Goal: Book appointment/travel/reservation

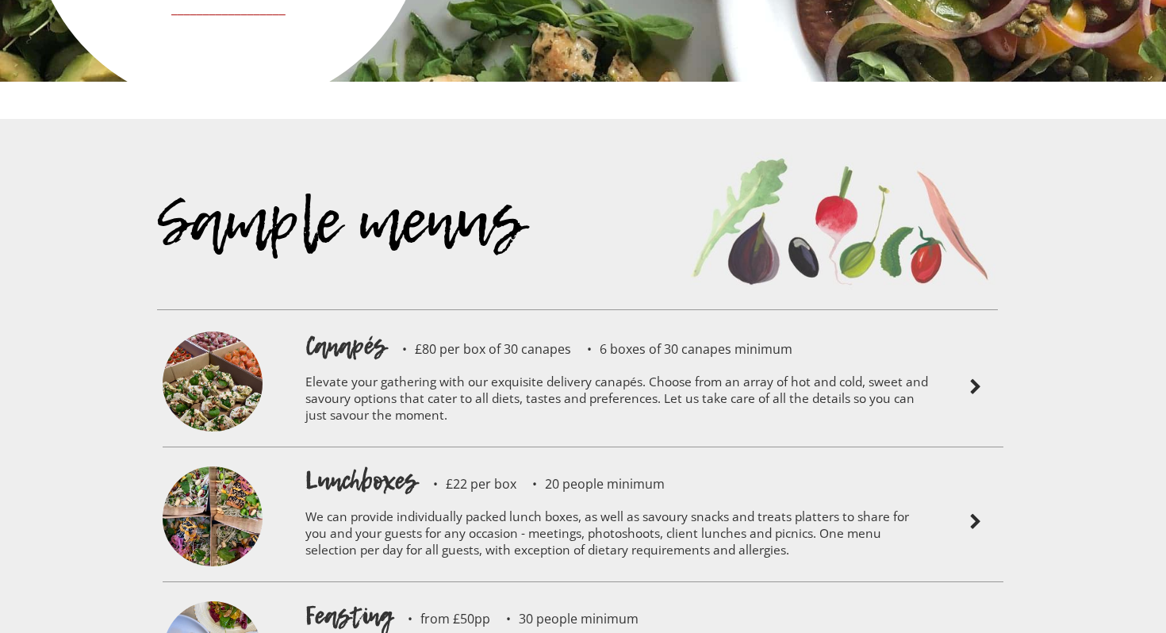
scroll to position [3328, 0]
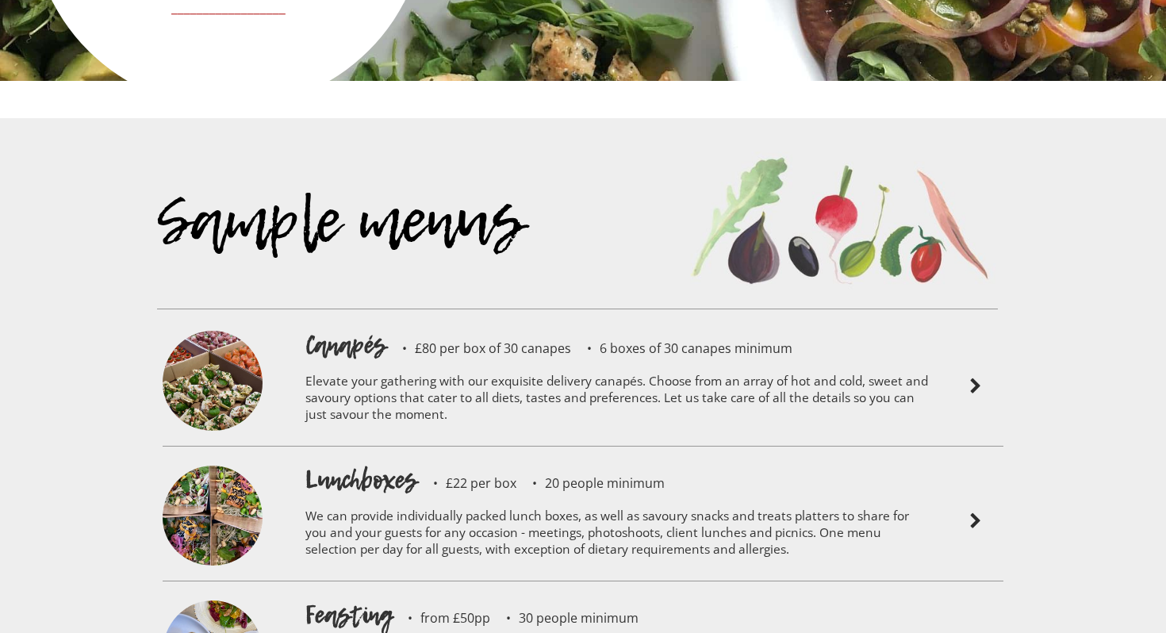
click at [523, 363] on p "Elevate your gathering with our exquisite delivery canapés. Choose from an arra…" at bounding box center [618, 400] width 627 height 75
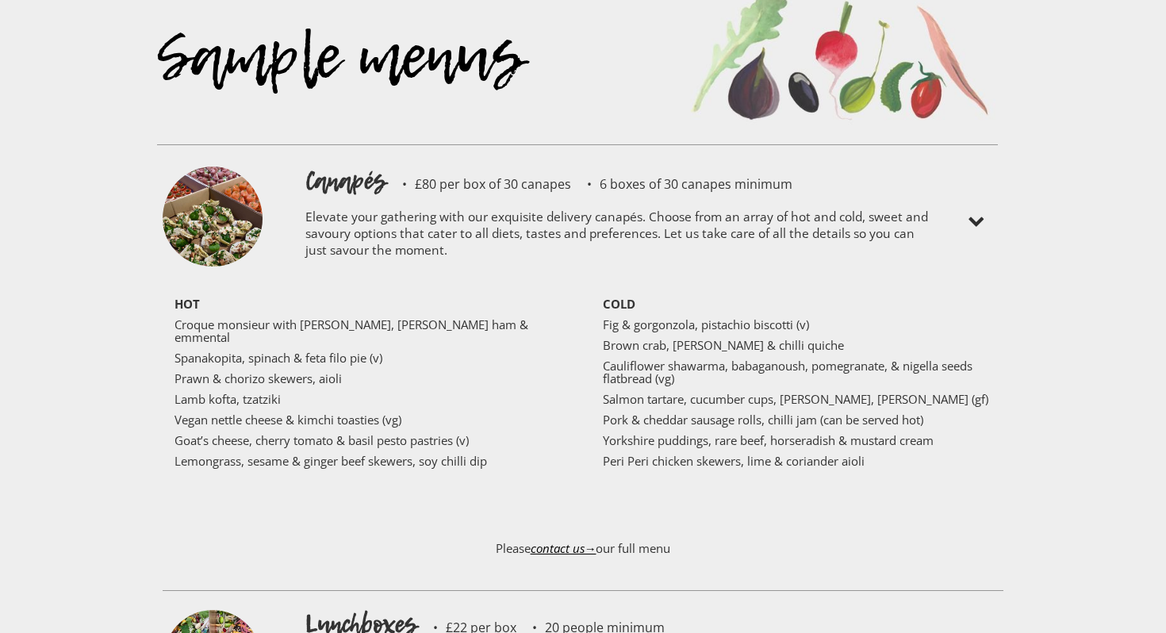
scroll to position [3623, 0]
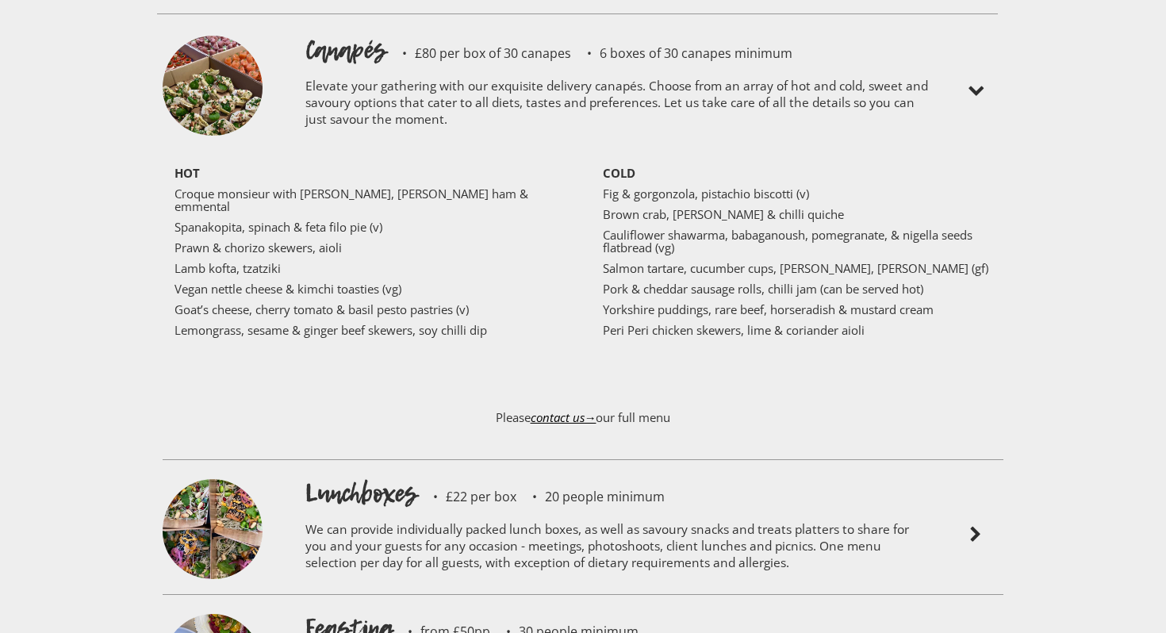
click at [513, 511] on p "We can provide individually packed lunch boxes, as well as savoury snacks and t…" at bounding box center [618, 548] width 627 height 75
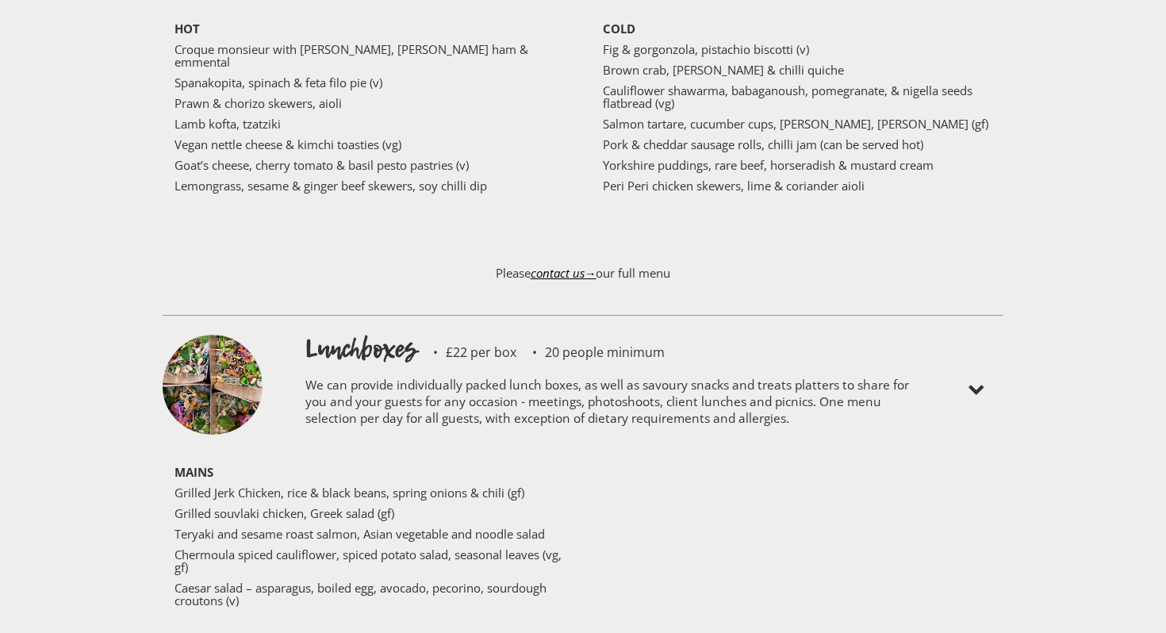
scroll to position [3770, 0]
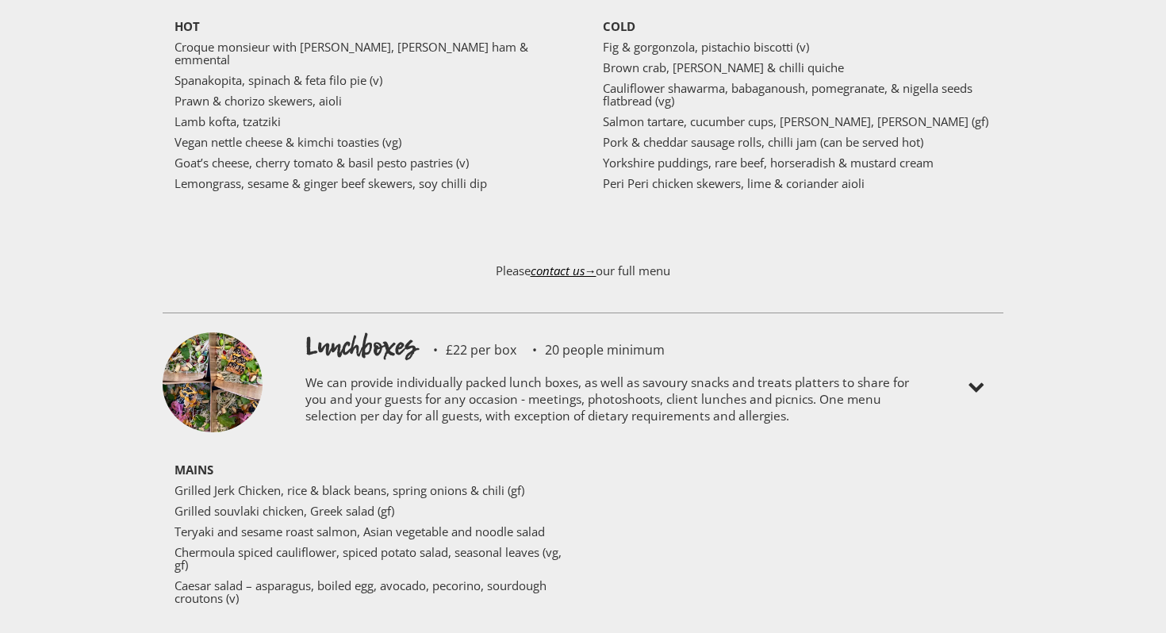
click at [236, 343] on img at bounding box center [213, 384] width 100 height 105
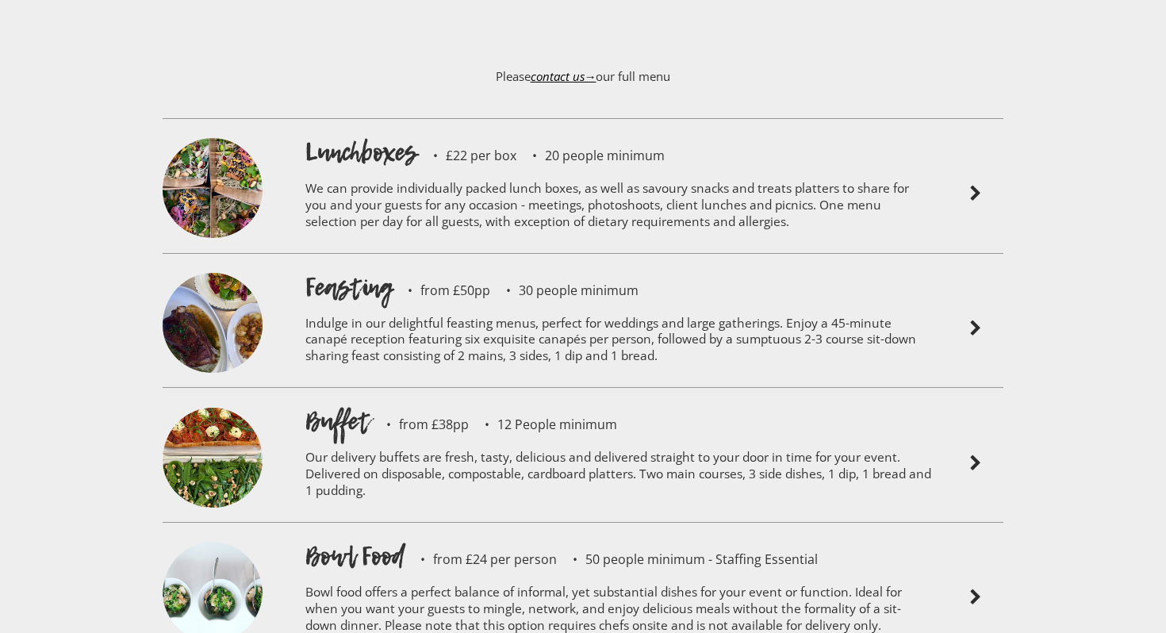
scroll to position [3972, 0]
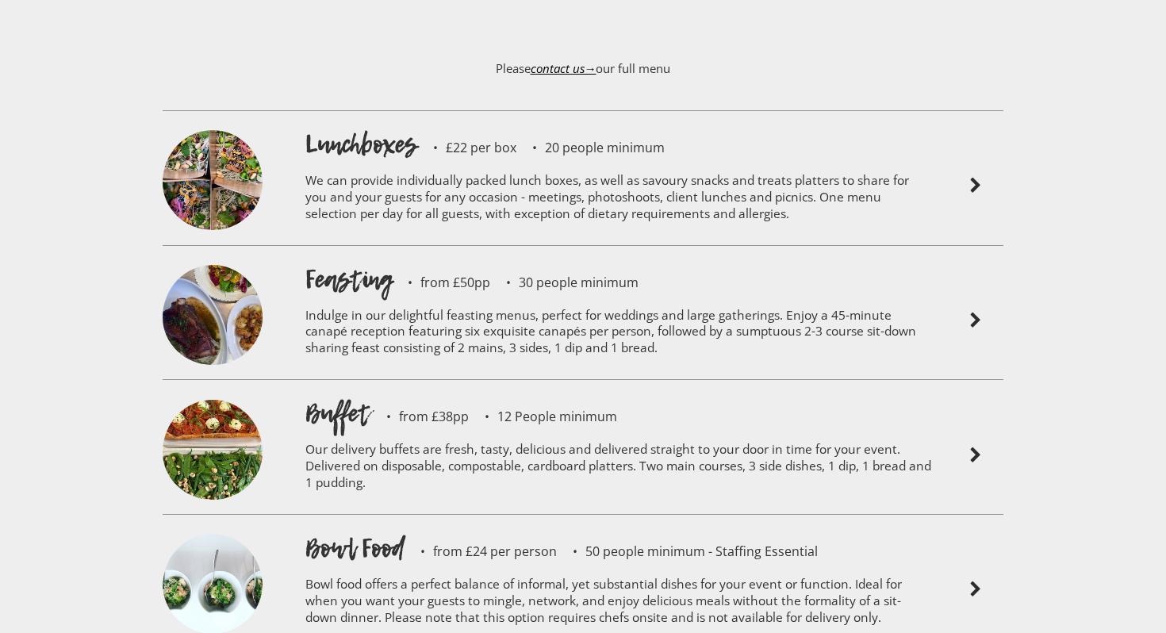
click at [487, 431] on p "Our delivery buffets are fresh, tasty, delicious and delivered straight to your…" at bounding box center [618, 468] width 627 height 75
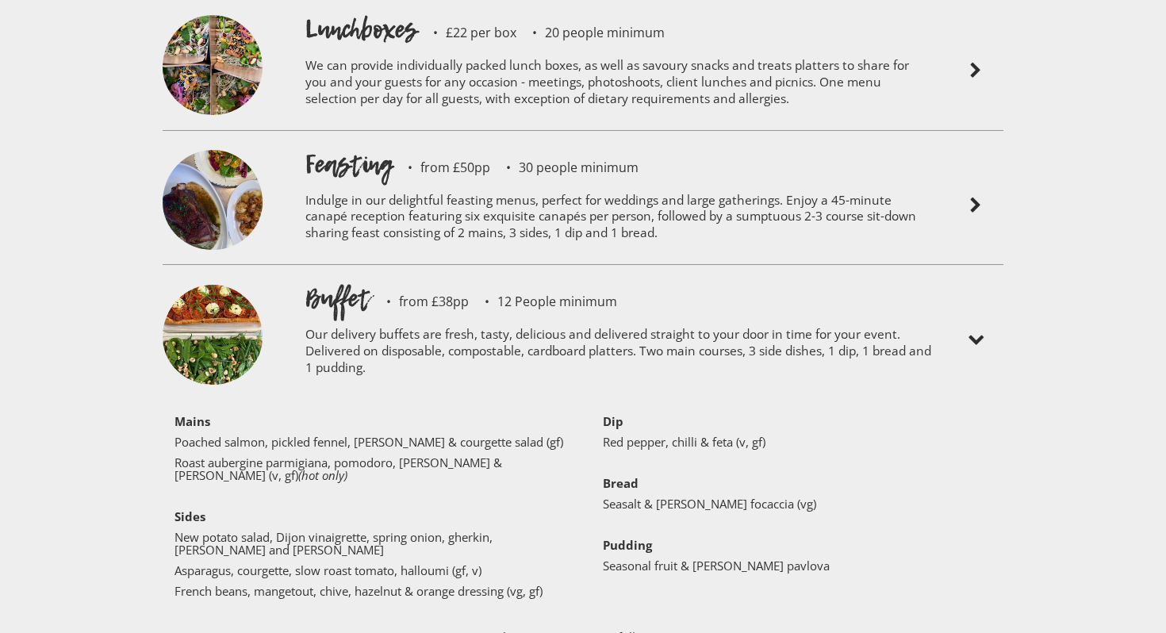
scroll to position [4093, 0]
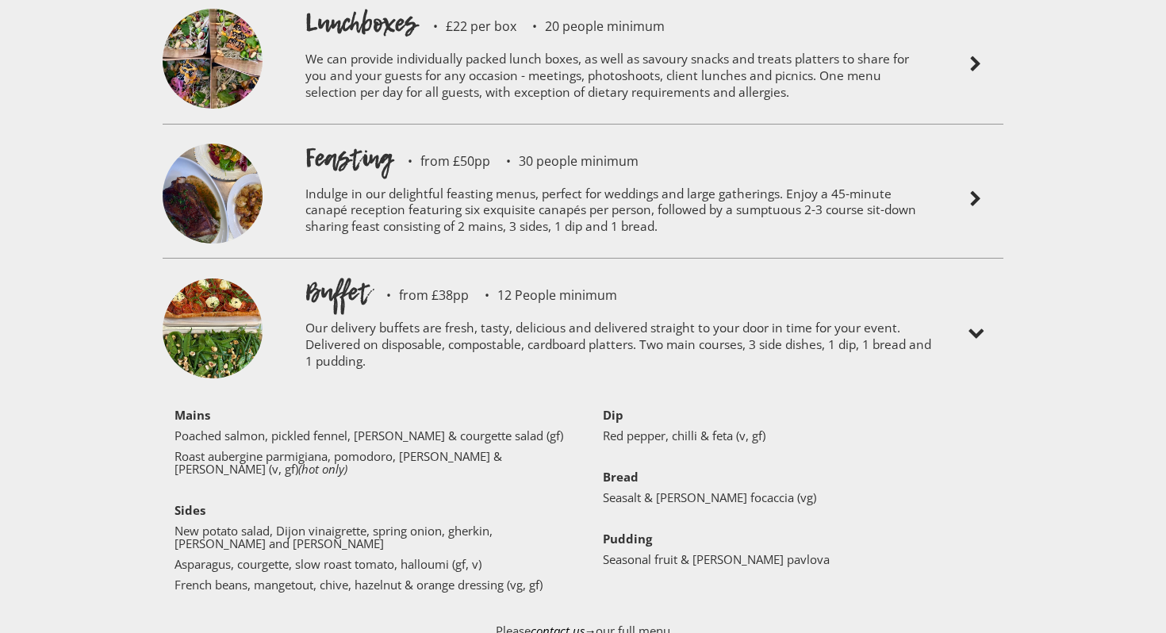
click at [202, 278] on img at bounding box center [213, 330] width 100 height 105
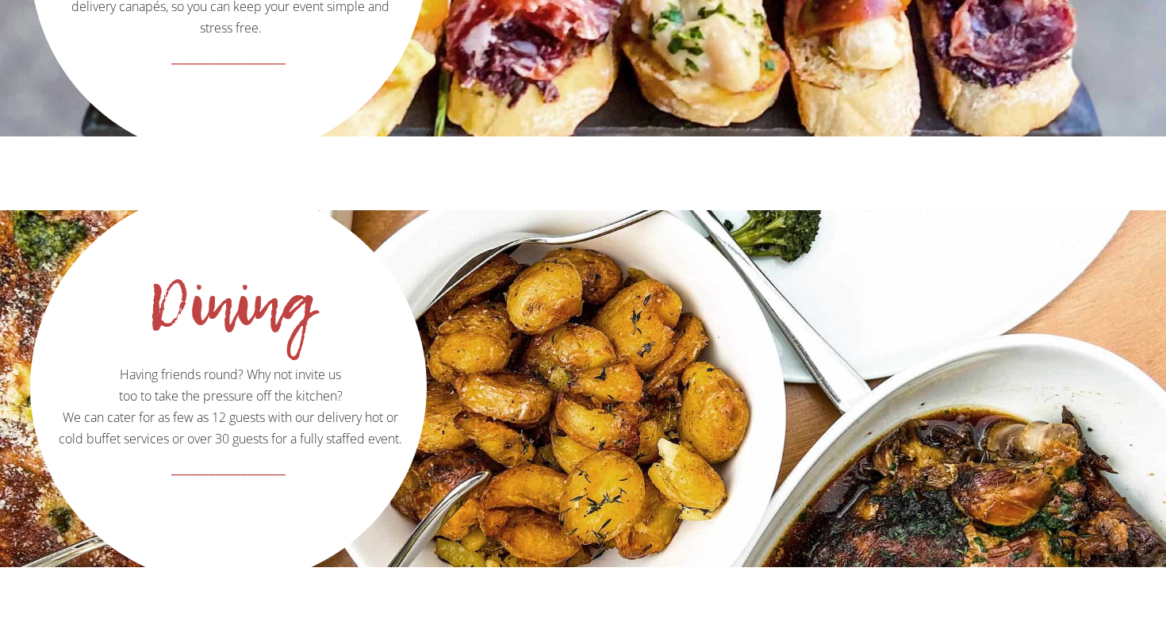
scroll to position [1922, 0]
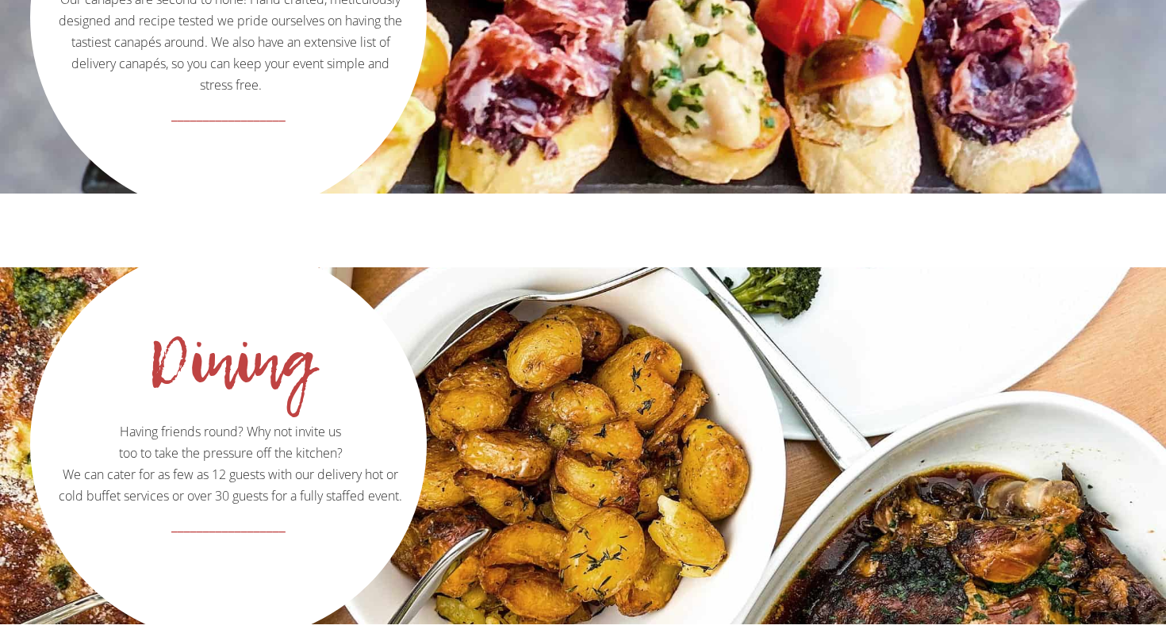
click at [318, 353] on div "Dining" at bounding box center [218, 361] width 377 height 16
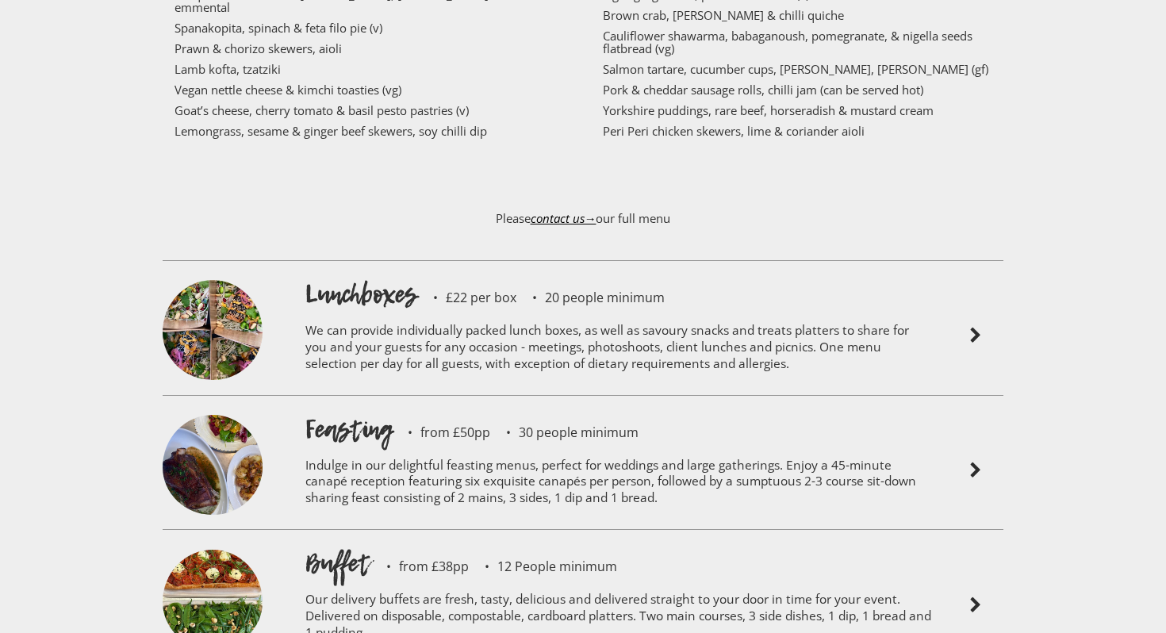
scroll to position [3831, 0]
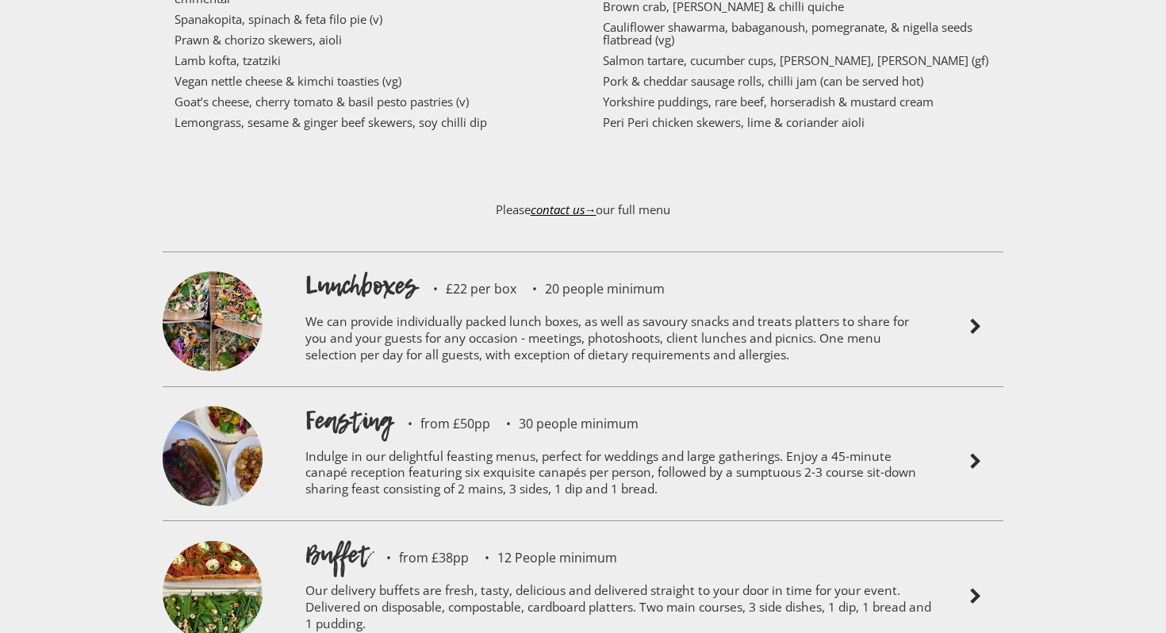
click at [740, 520] on div "Buffet from £38pp 12 People minimum Our delivery buffets are fresh, tasty, deli…" at bounding box center [583, 587] width 857 height 135
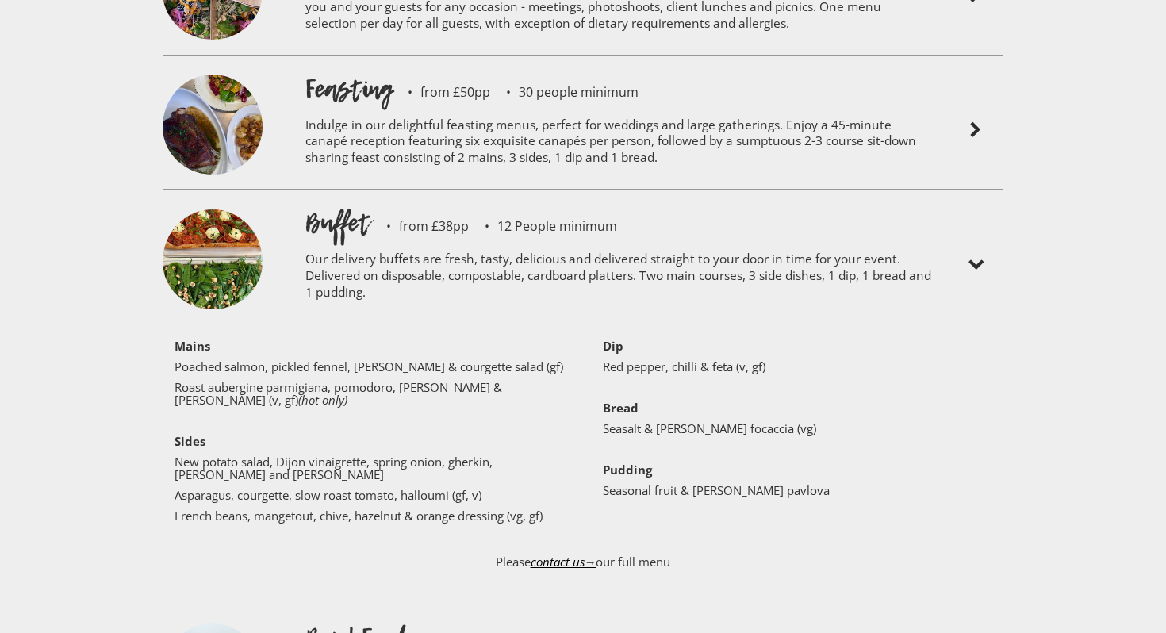
scroll to position [4196, 0]
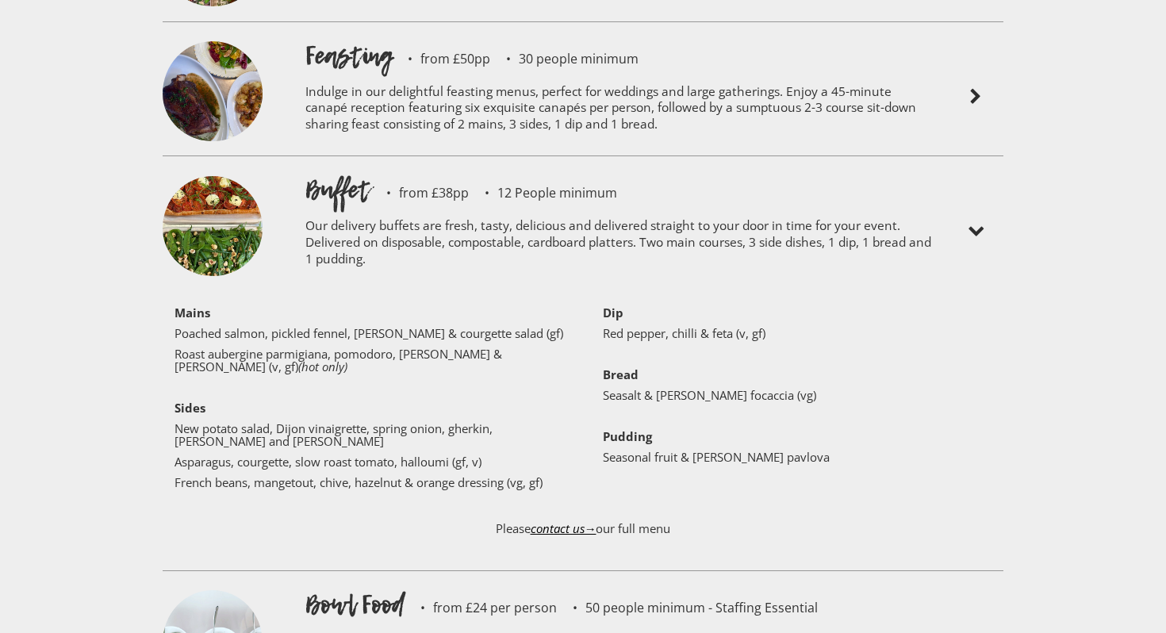
click at [217, 176] on img at bounding box center [213, 228] width 100 height 105
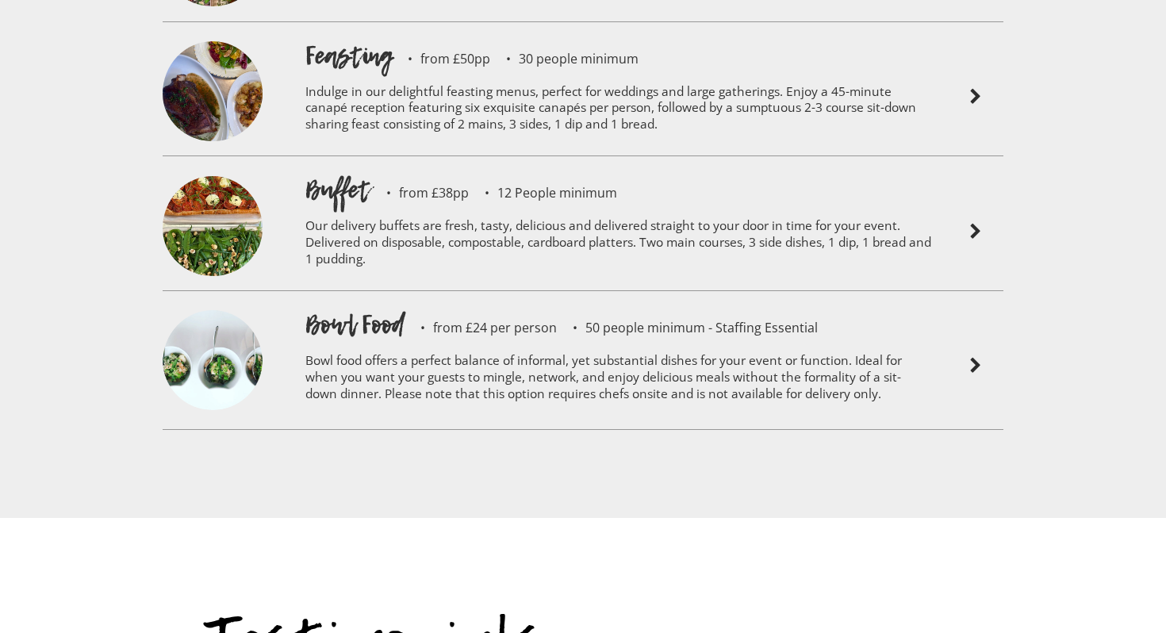
click at [217, 176] on img at bounding box center [213, 228] width 100 height 105
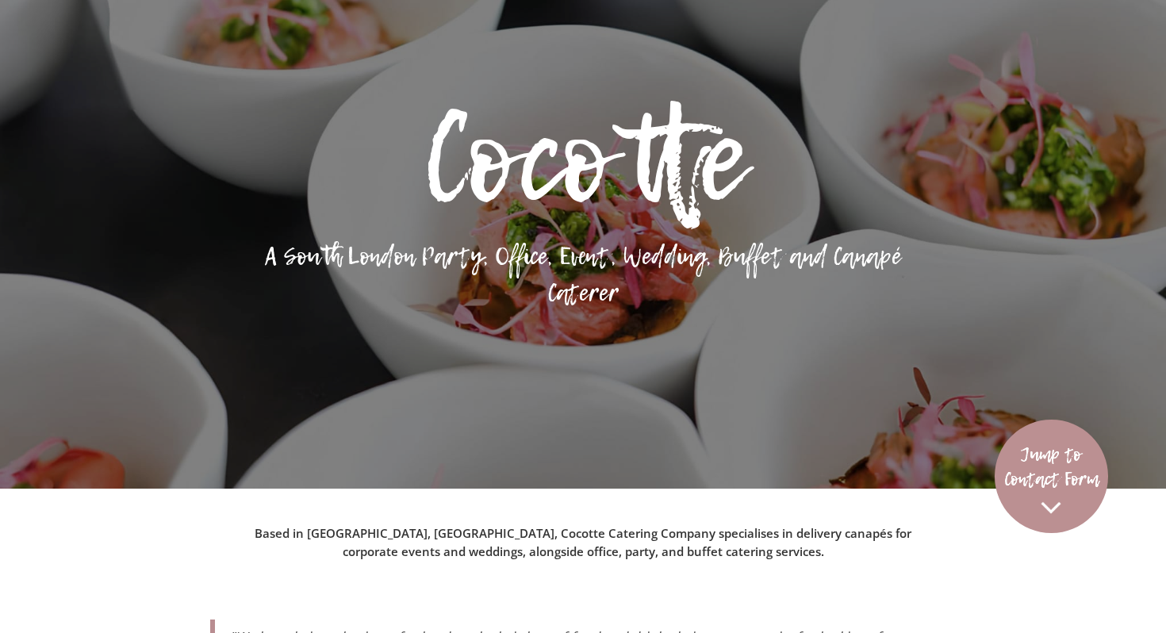
scroll to position [0, 0]
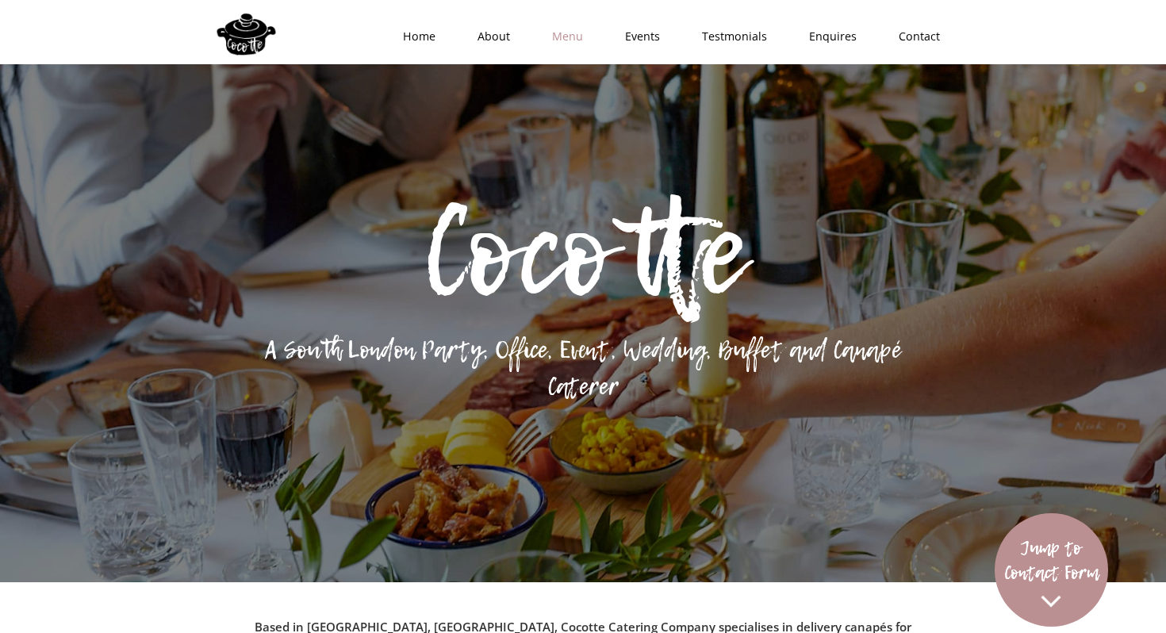
click at [577, 35] on link "Menu" at bounding box center [562, 37] width 73 height 48
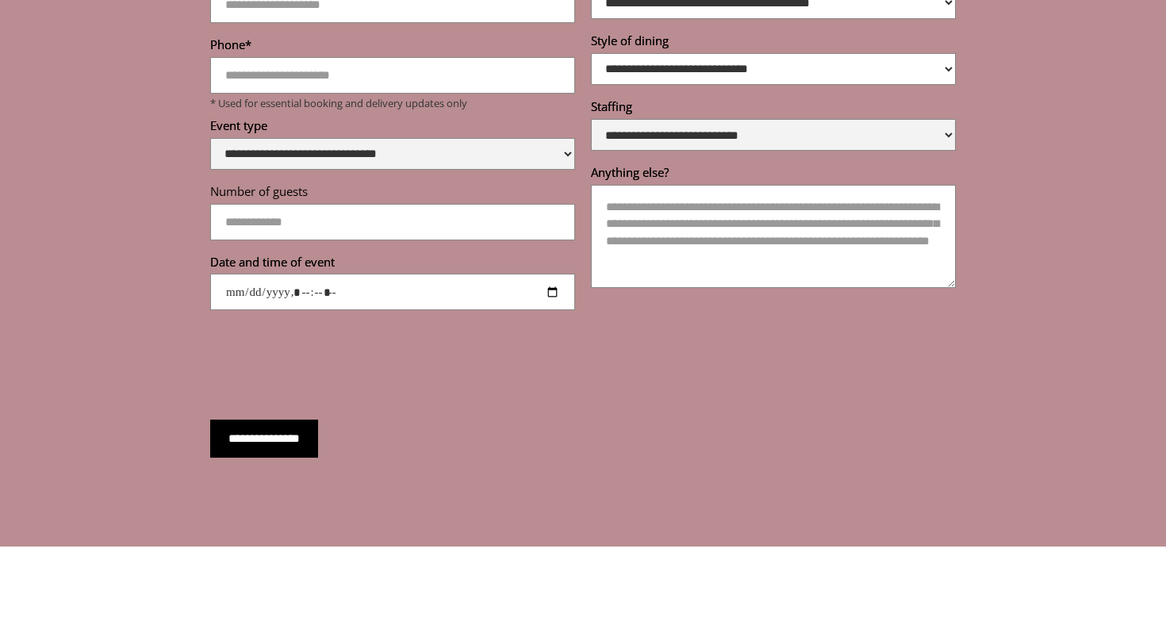
scroll to position [5710, 0]
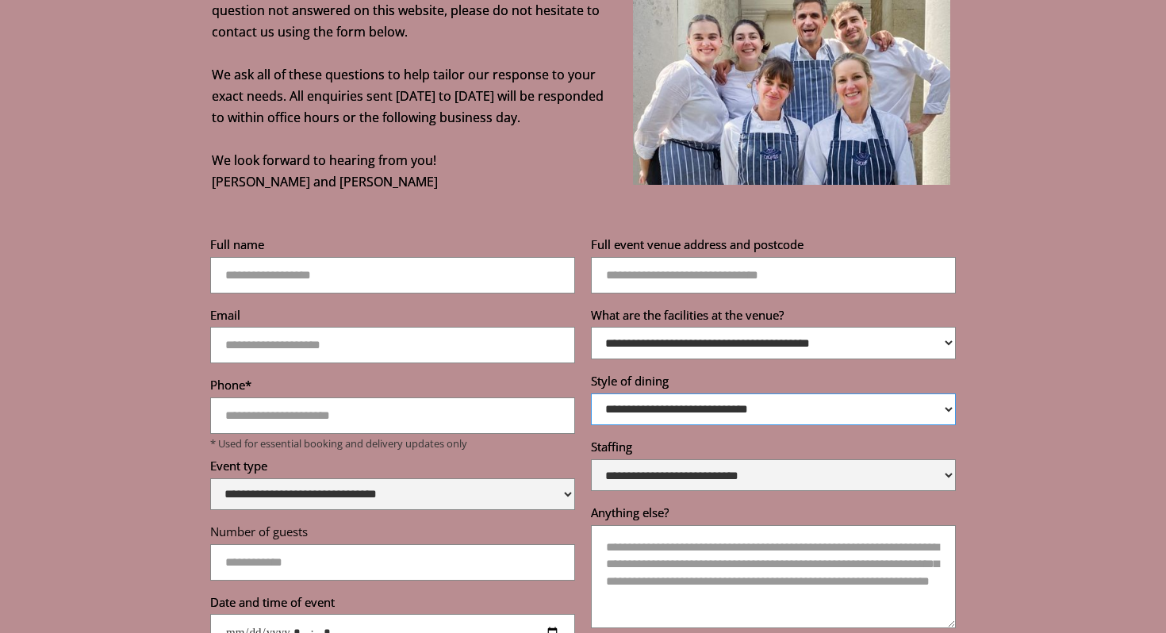
click at [670, 394] on select "**********" at bounding box center [773, 410] width 365 height 32
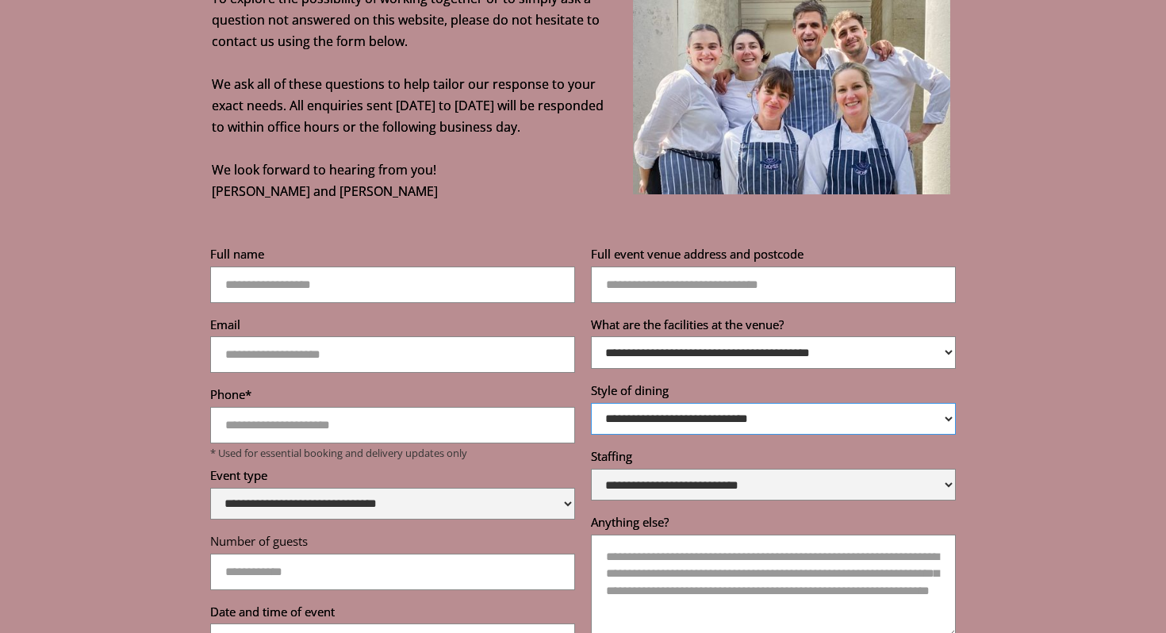
scroll to position [5699, 0]
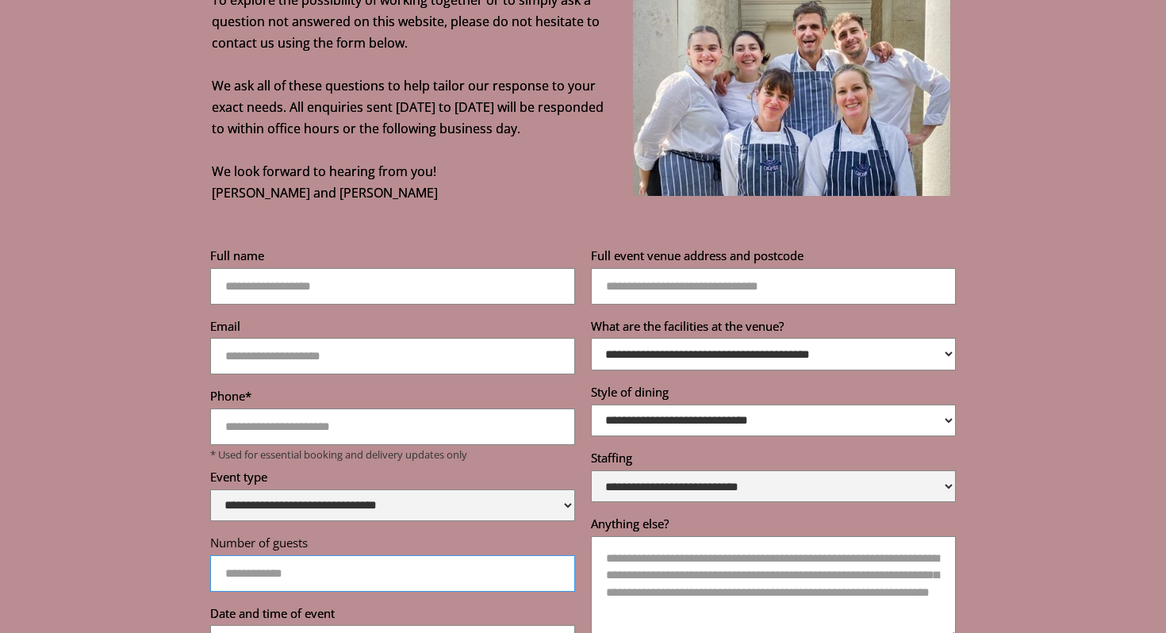
click at [502, 555] on input "Number of guests" at bounding box center [392, 573] width 365 height 36
click at [504, 555] on input "Number of guests" at bounding box center [392, 573] width 365 height 36
type input "*"
click at [553, 555] on input "*" at bounding box center [392, 573] width 365 height 36
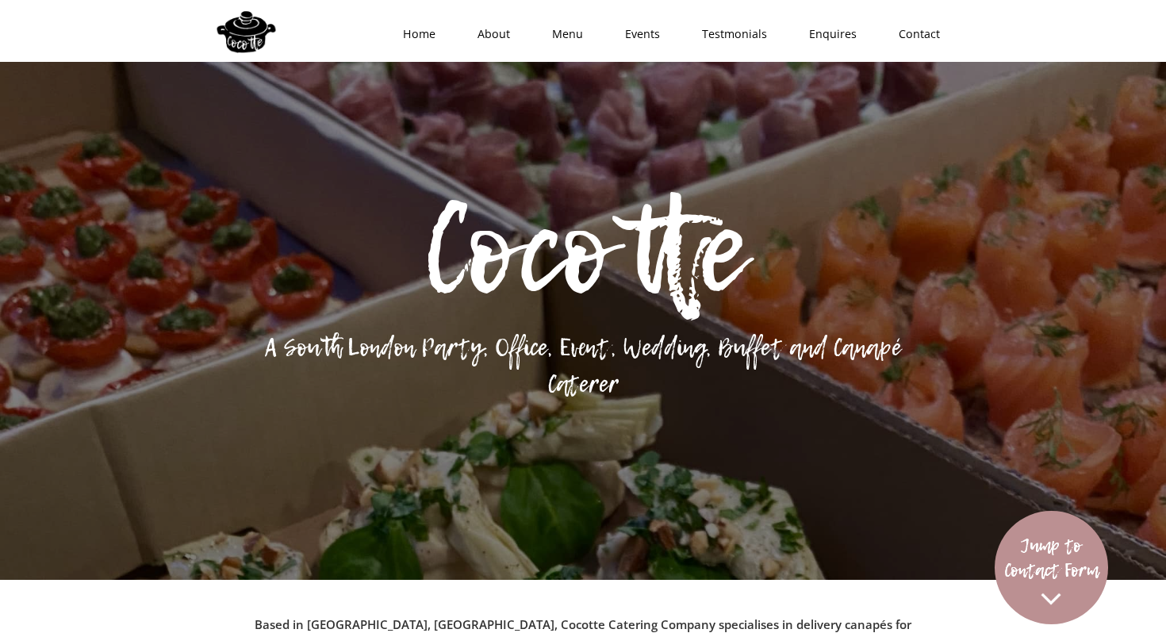
scroll to position [0, 0]
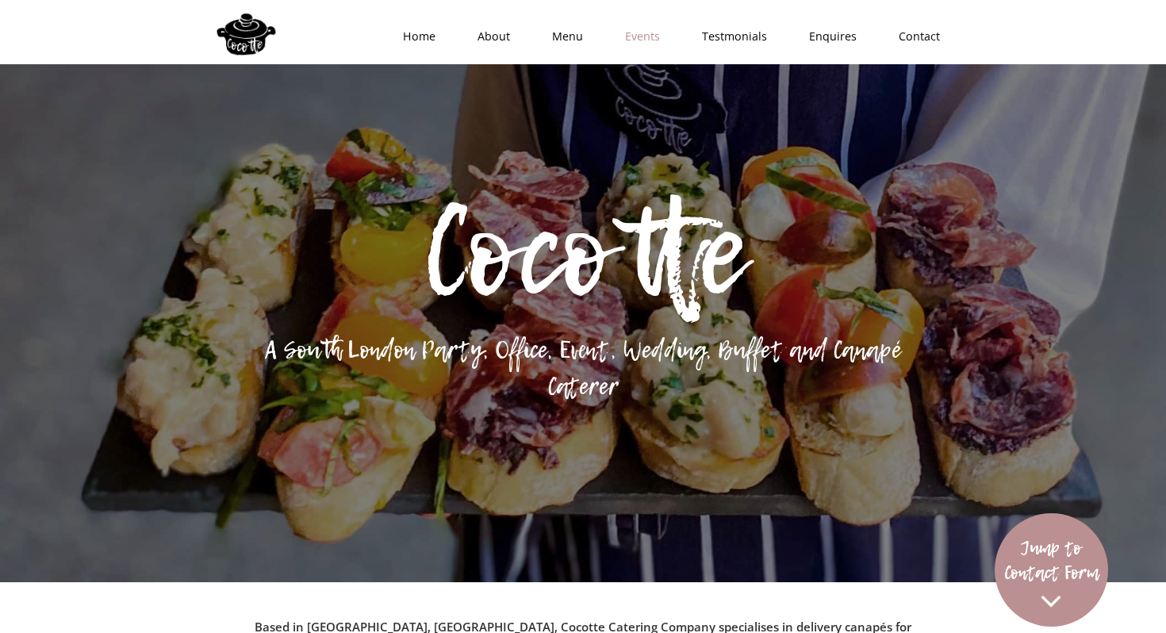
click at [653, 36] on link "Events" at bounding box center [637, 37] width 77 height 48
